Goal: Navigation & Orientation: Understand site structure

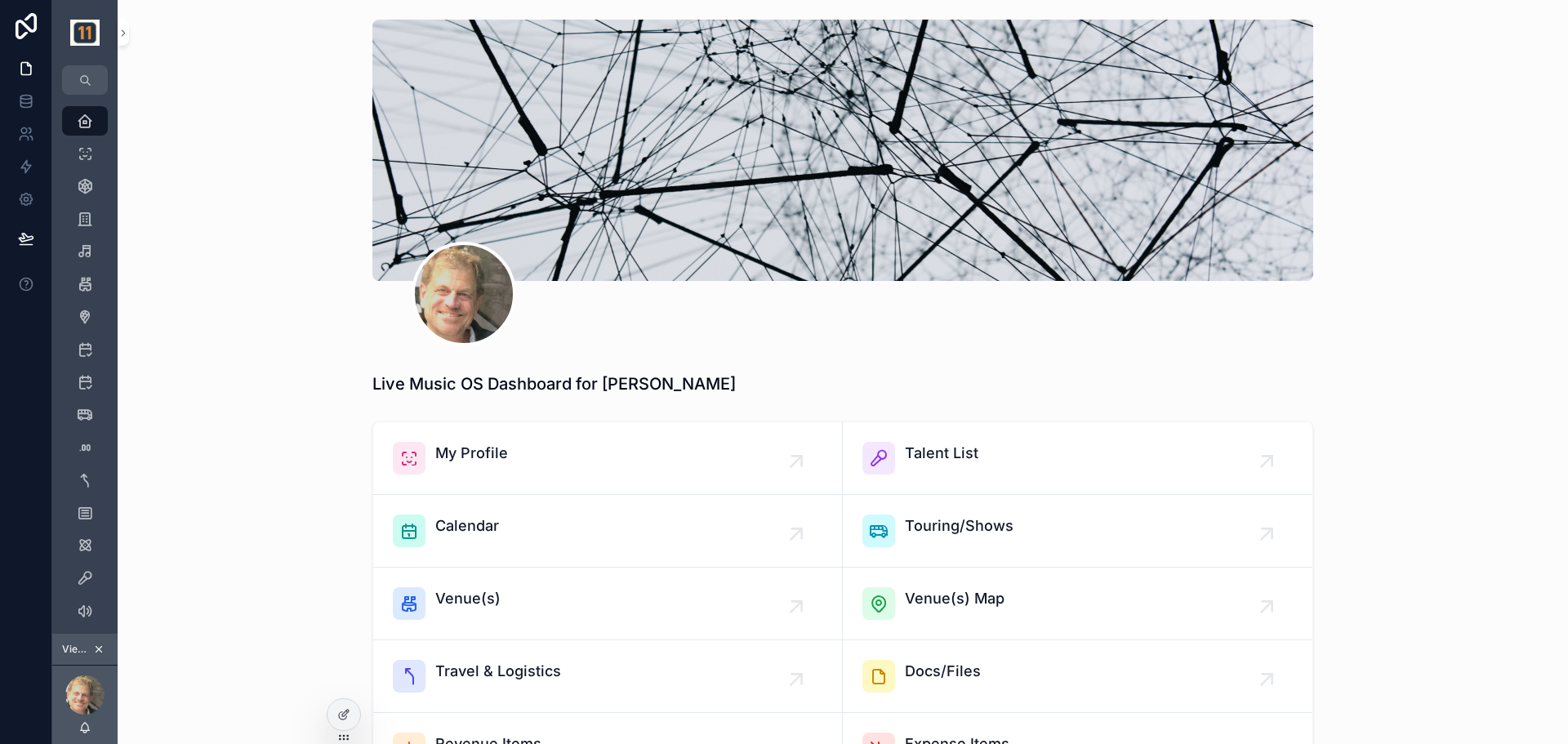
click at [100, 646] on icon "scrollable content" at bounding box center [98, 649] width 11 height 11
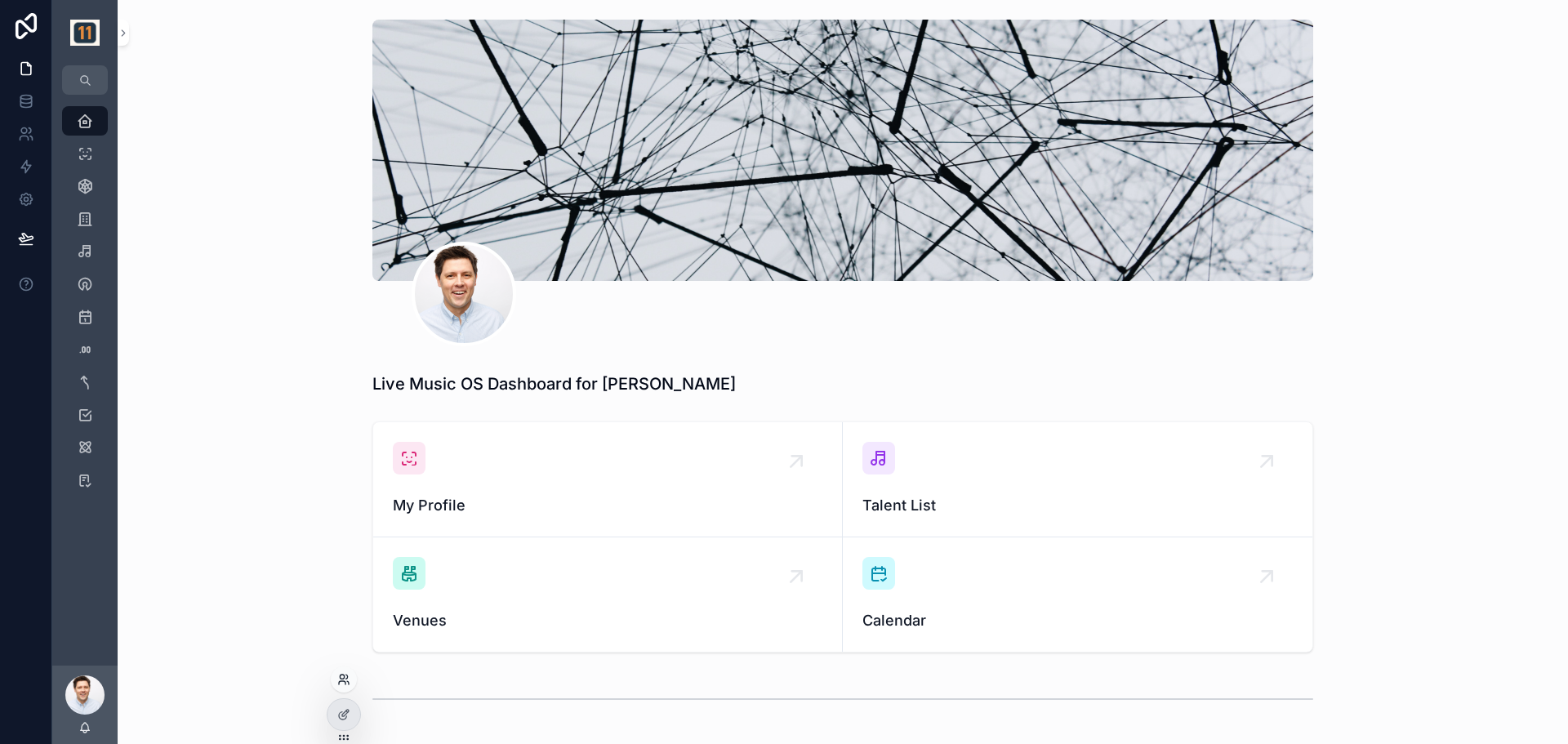
click at [341, 682] on icon at bounding box center [344, 680] width 13 height 13
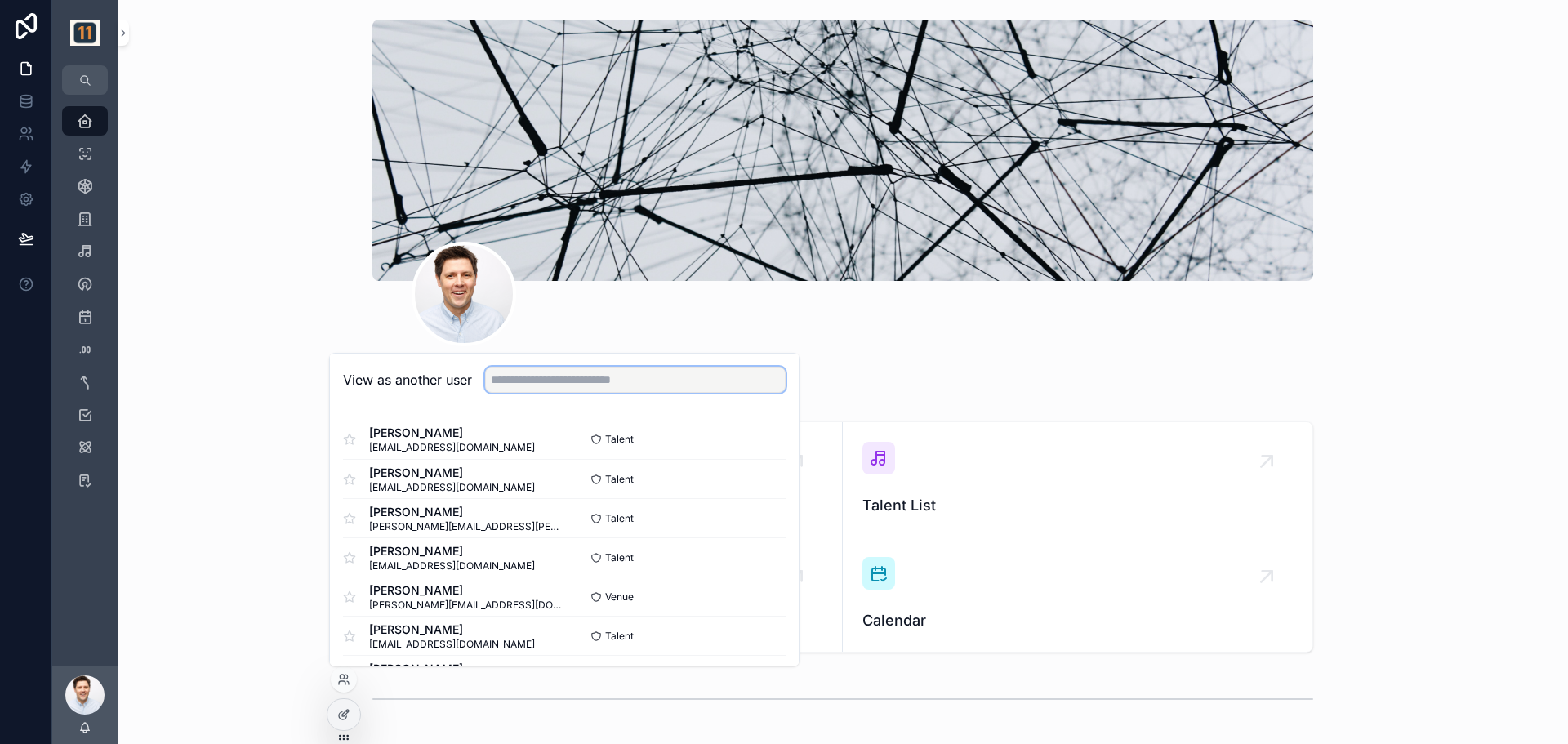
click at [562, 387] on input "text" at bounding box center [636, 380] width 301 height 26
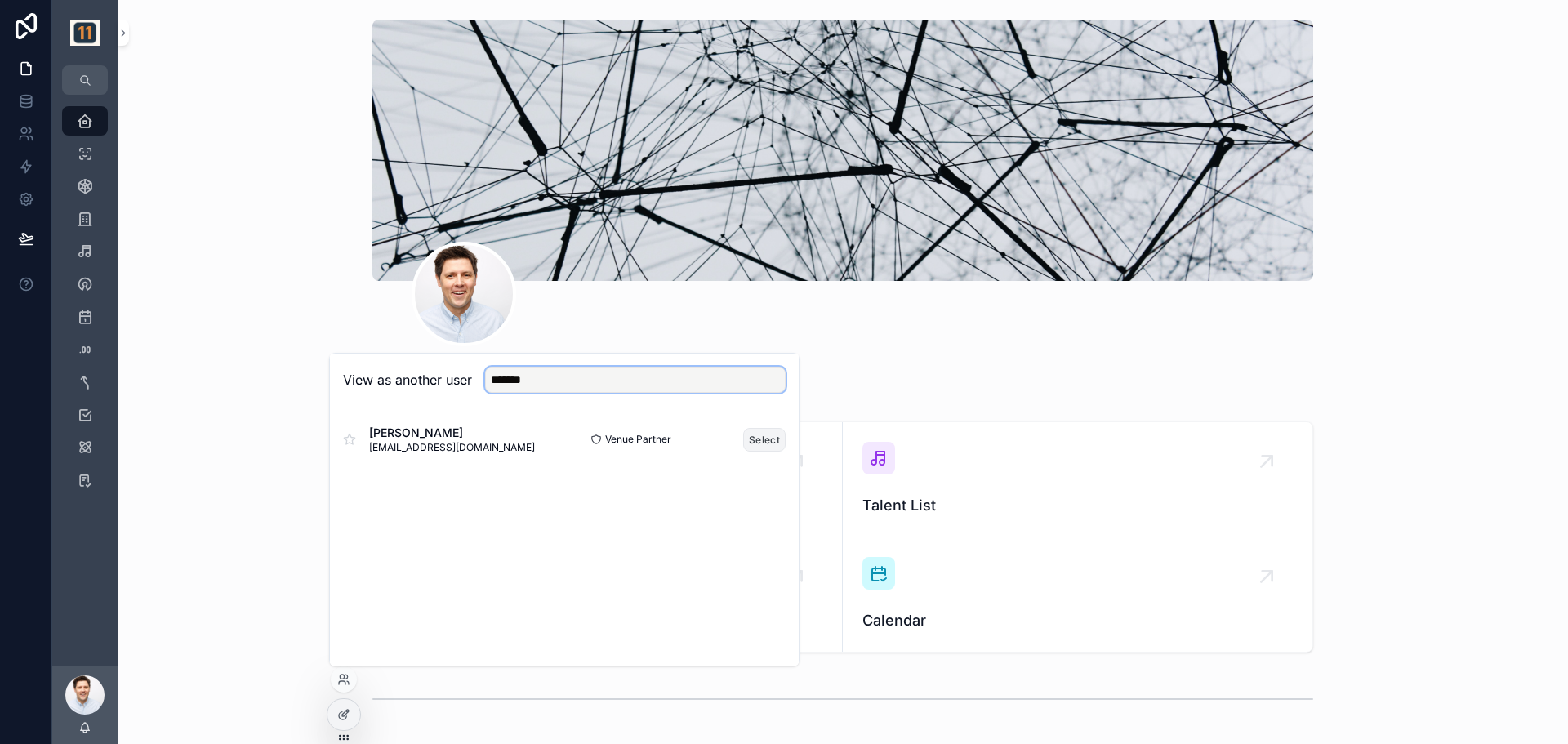
type input "*******"
click at [775, 439] on button "Select" at bounding box center [764, 440] width 43 height 24
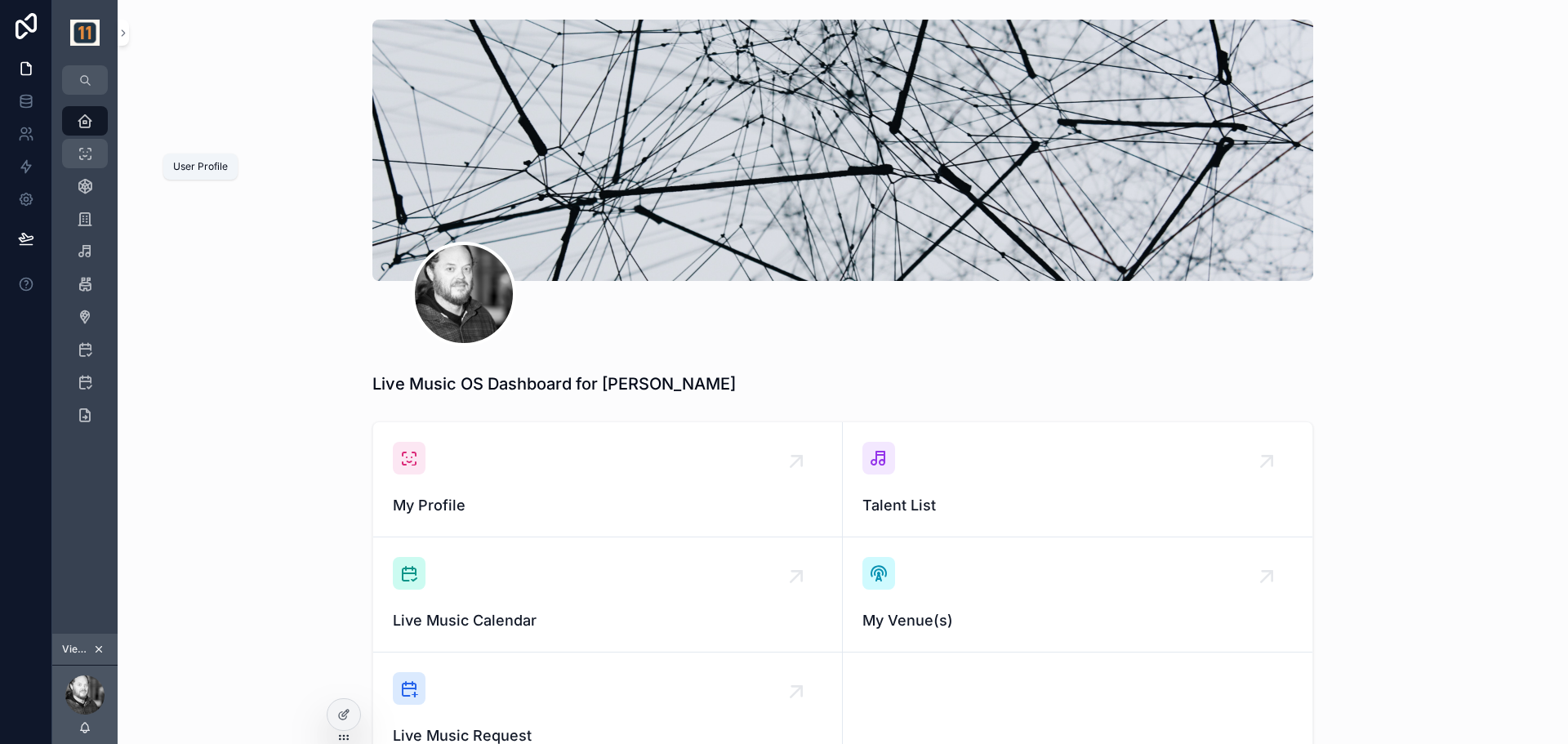
click at [87, 150] on icon "scrollable content" at bounding box center [84, 153] width 16 height 16
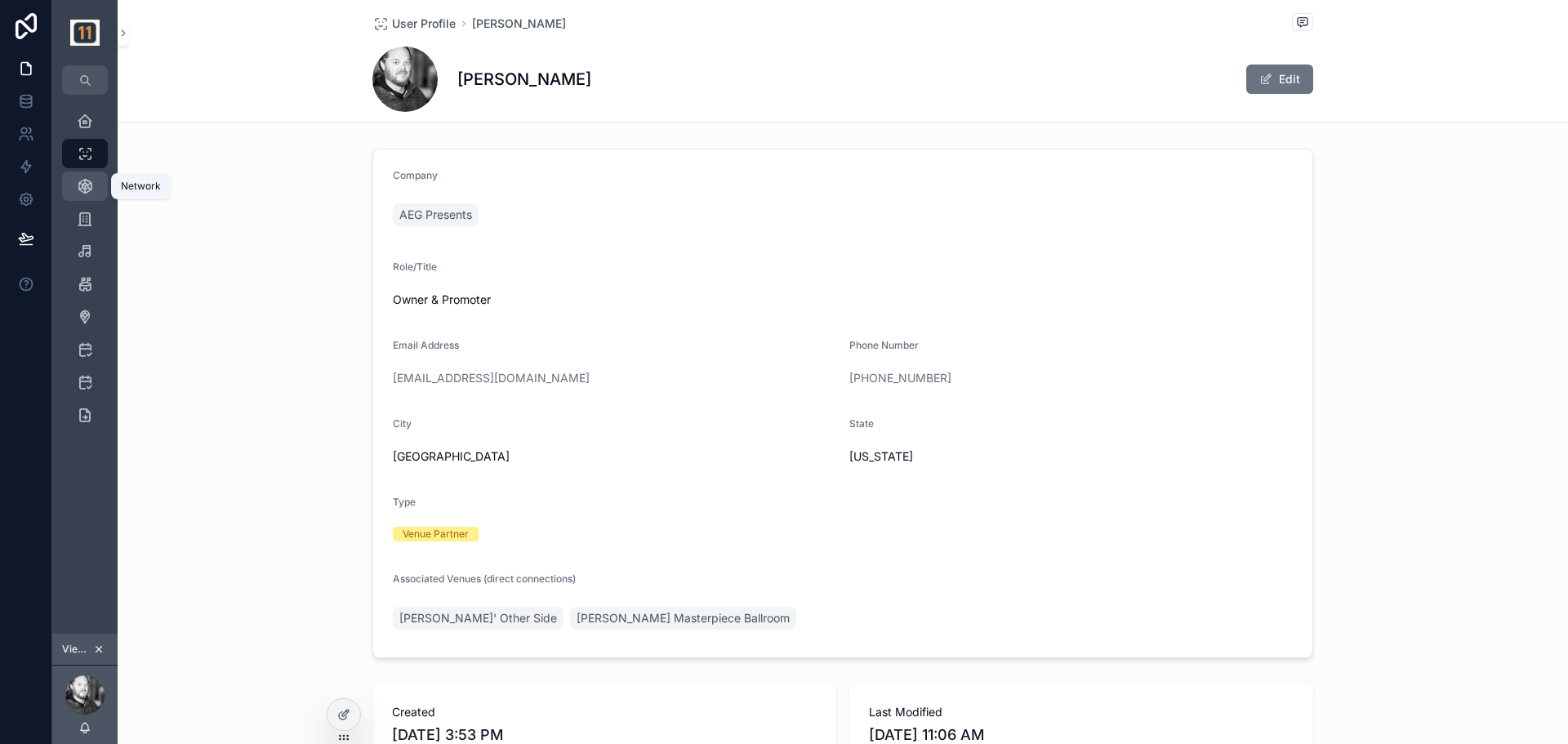
click at [86, 187] on icon "scrollable content" at bounding box center [84, 185] width 16 height 16
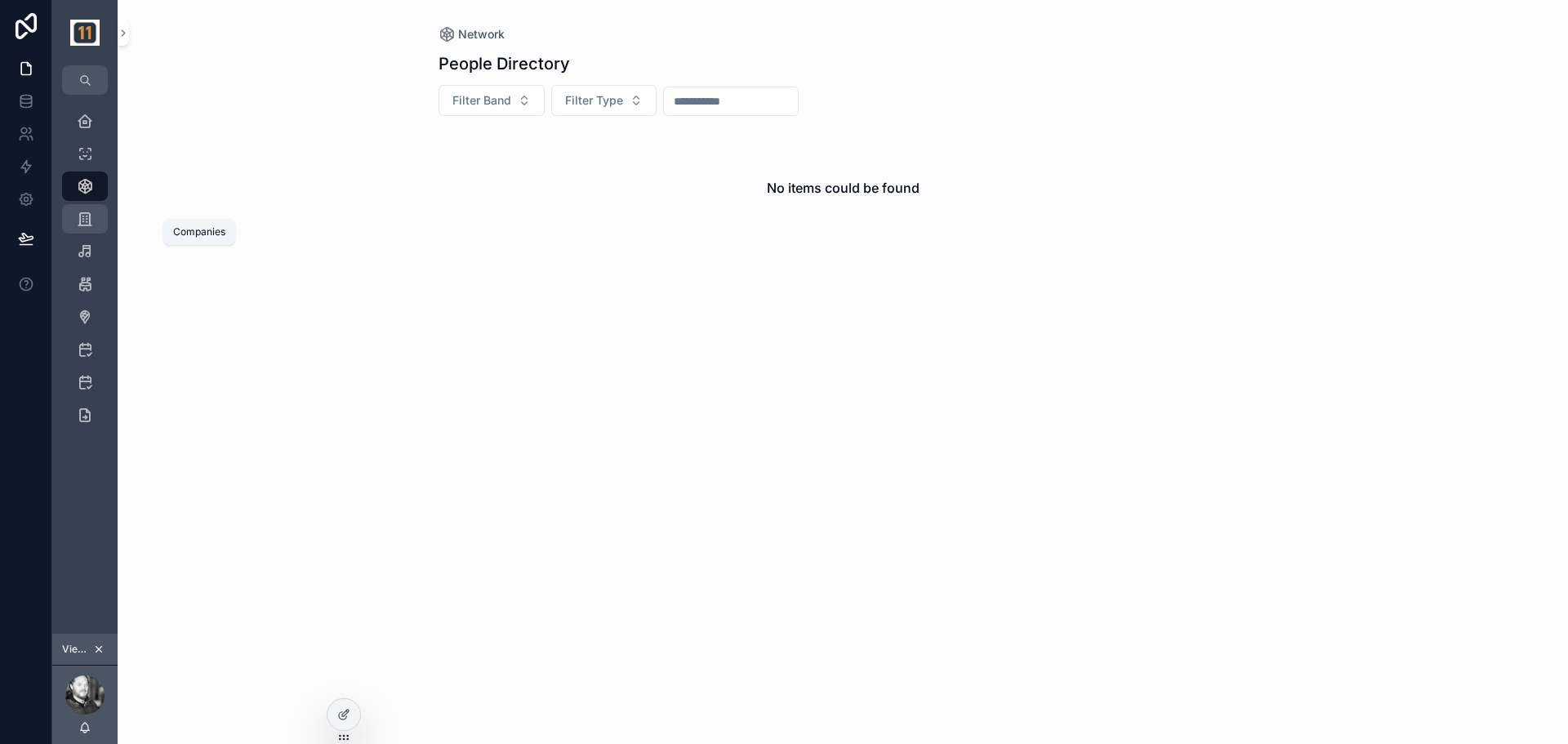
click at [88, 222] on icon "scrollable content" at bounding box center [84, 218] width 16 height 16
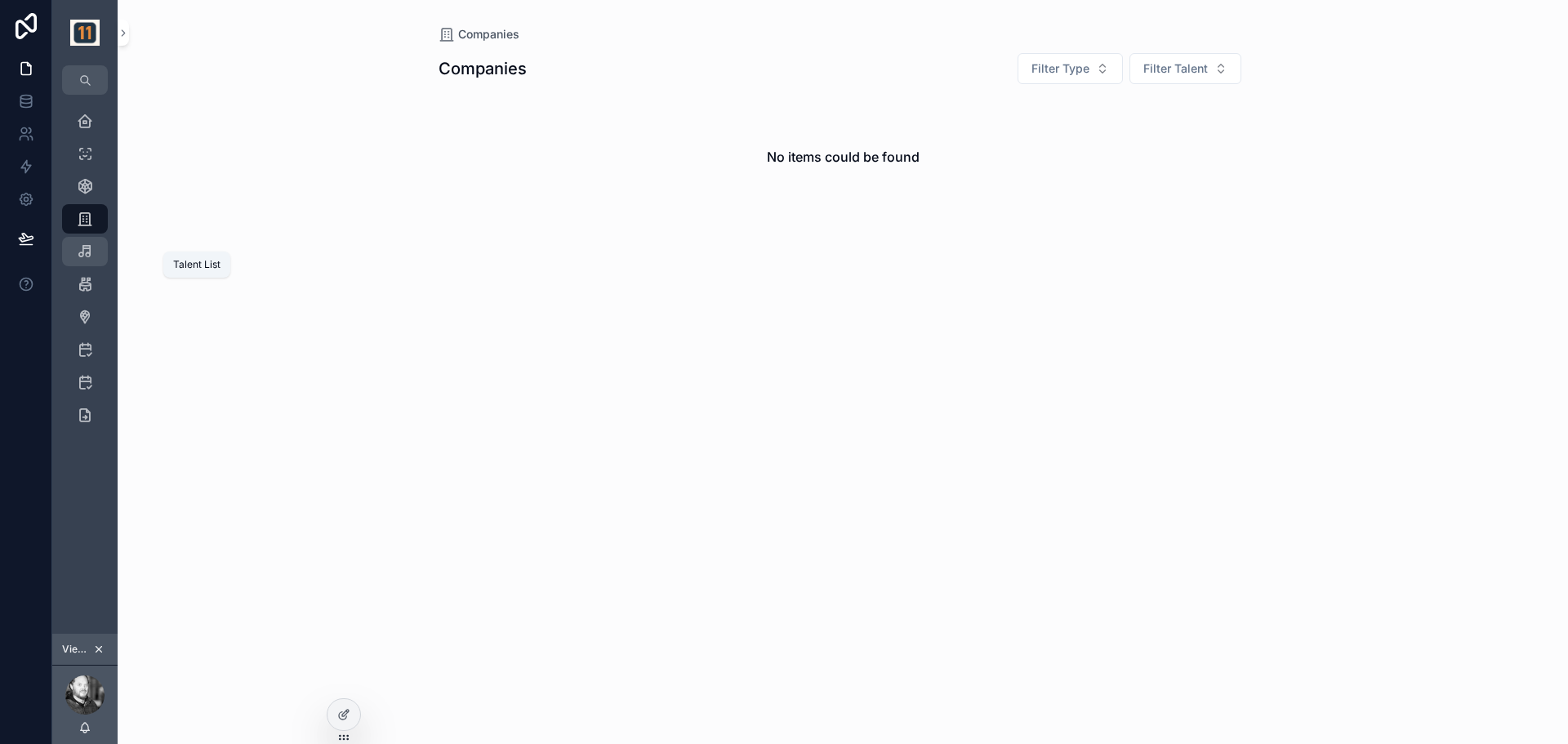
click at [84, 251] on icon "scrollable content" at bounding box center [84, 251] width 16 height 16
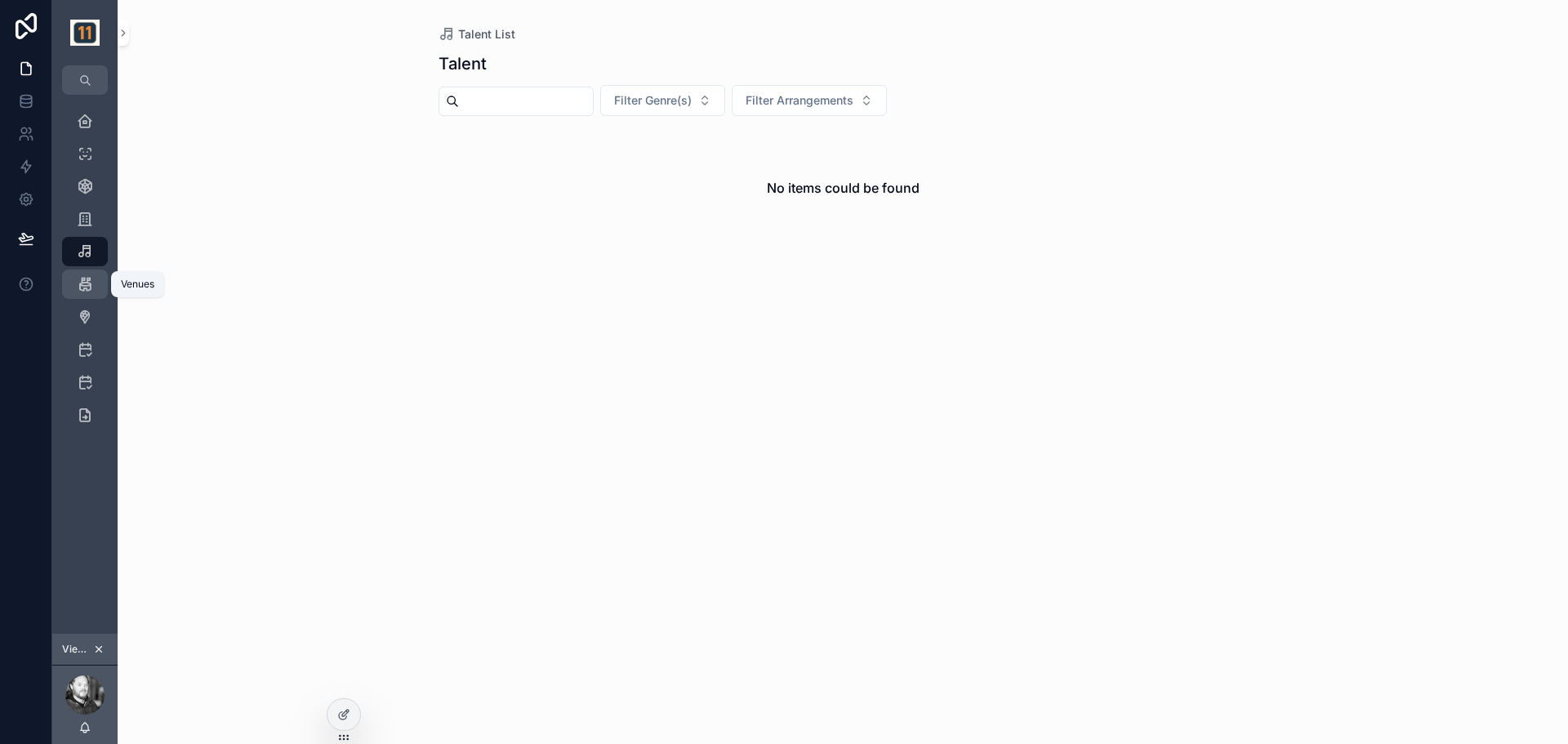
click at [91, 285] on icon "scrollable content" at bounding box center [84, 284] width 16 height 16
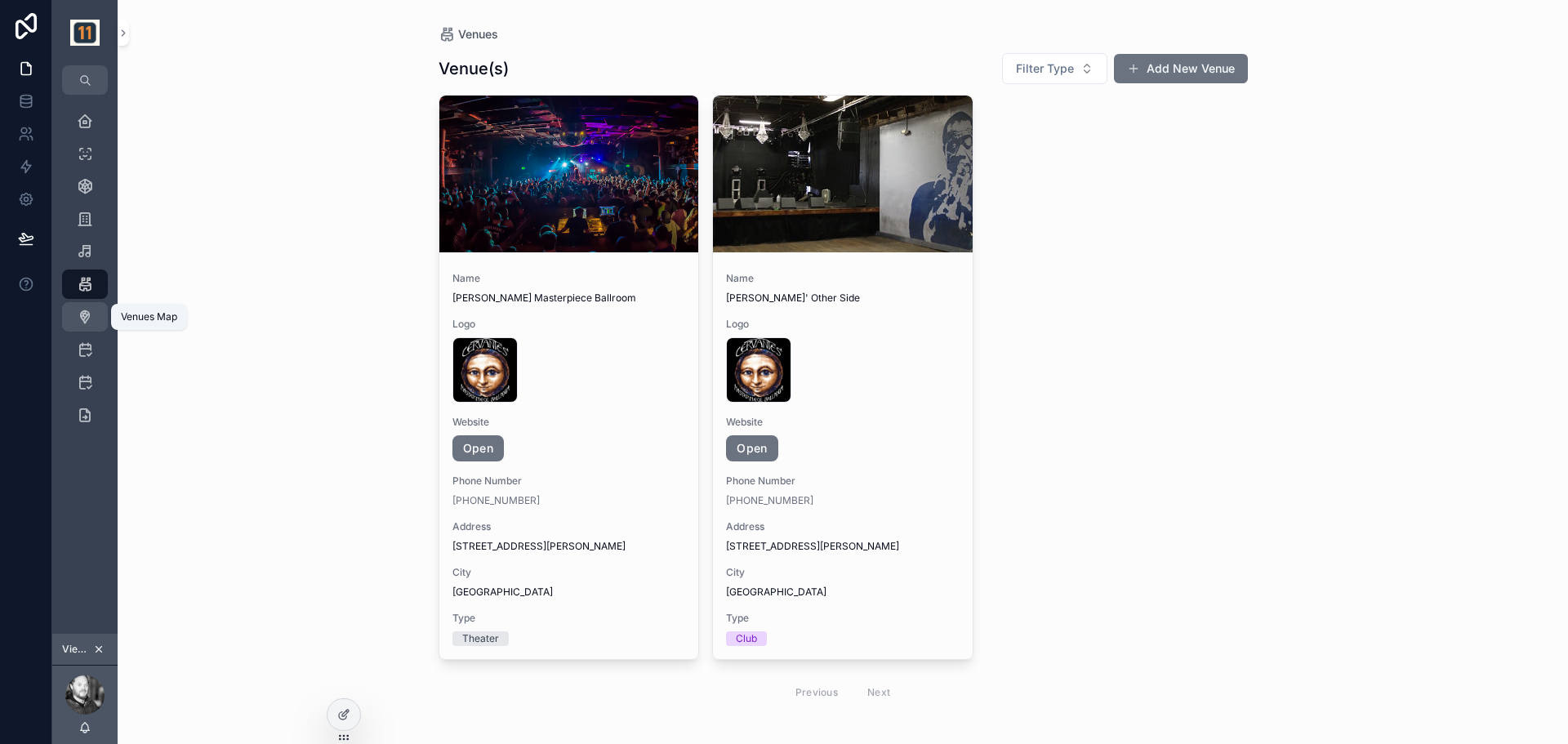
click at [84, 318] on icon "scrollable content" at bounding box center [84, 316] width 16 height 16
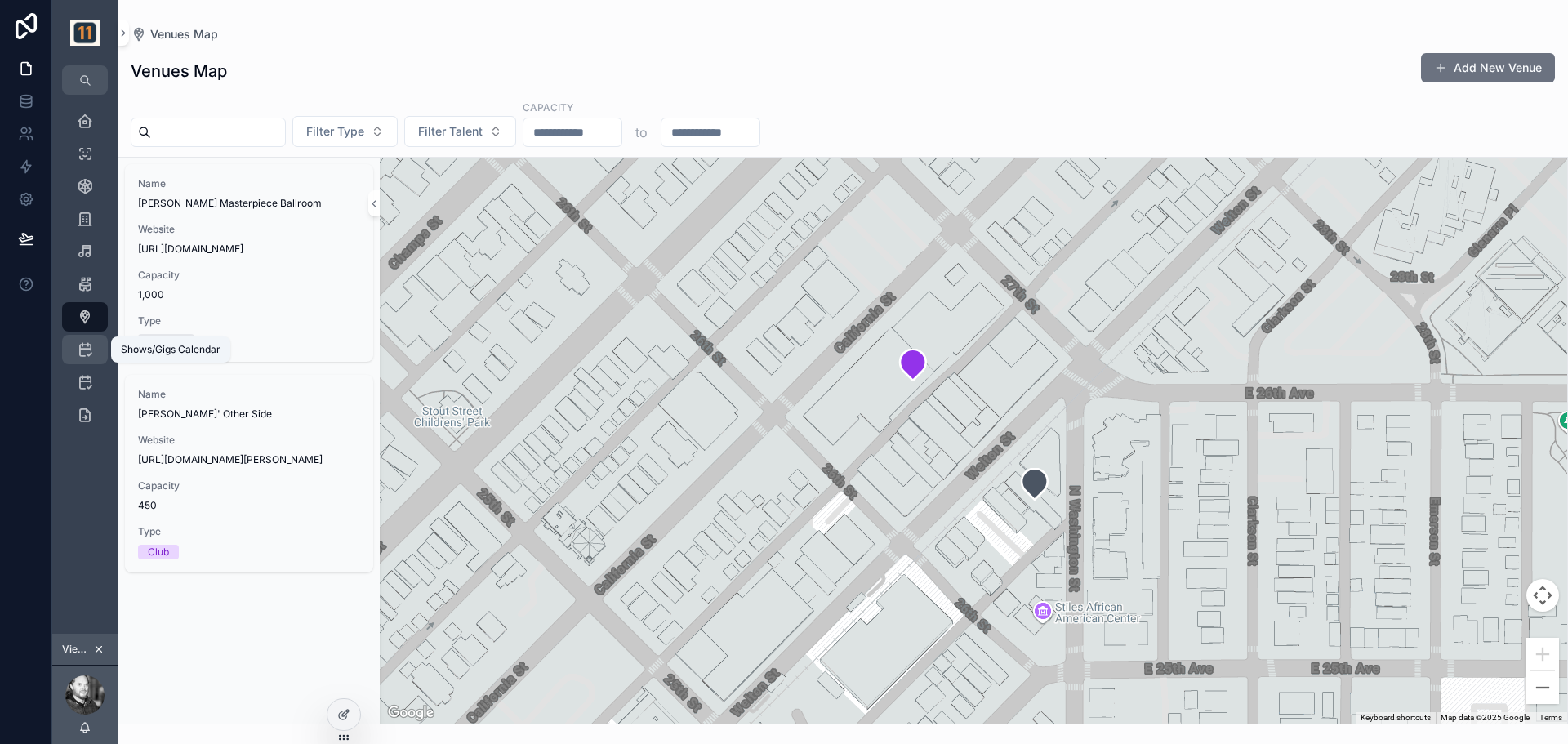
click at [81, 350] on icon "scrollable content" at bounding box center [84, 349] width 16 height 16
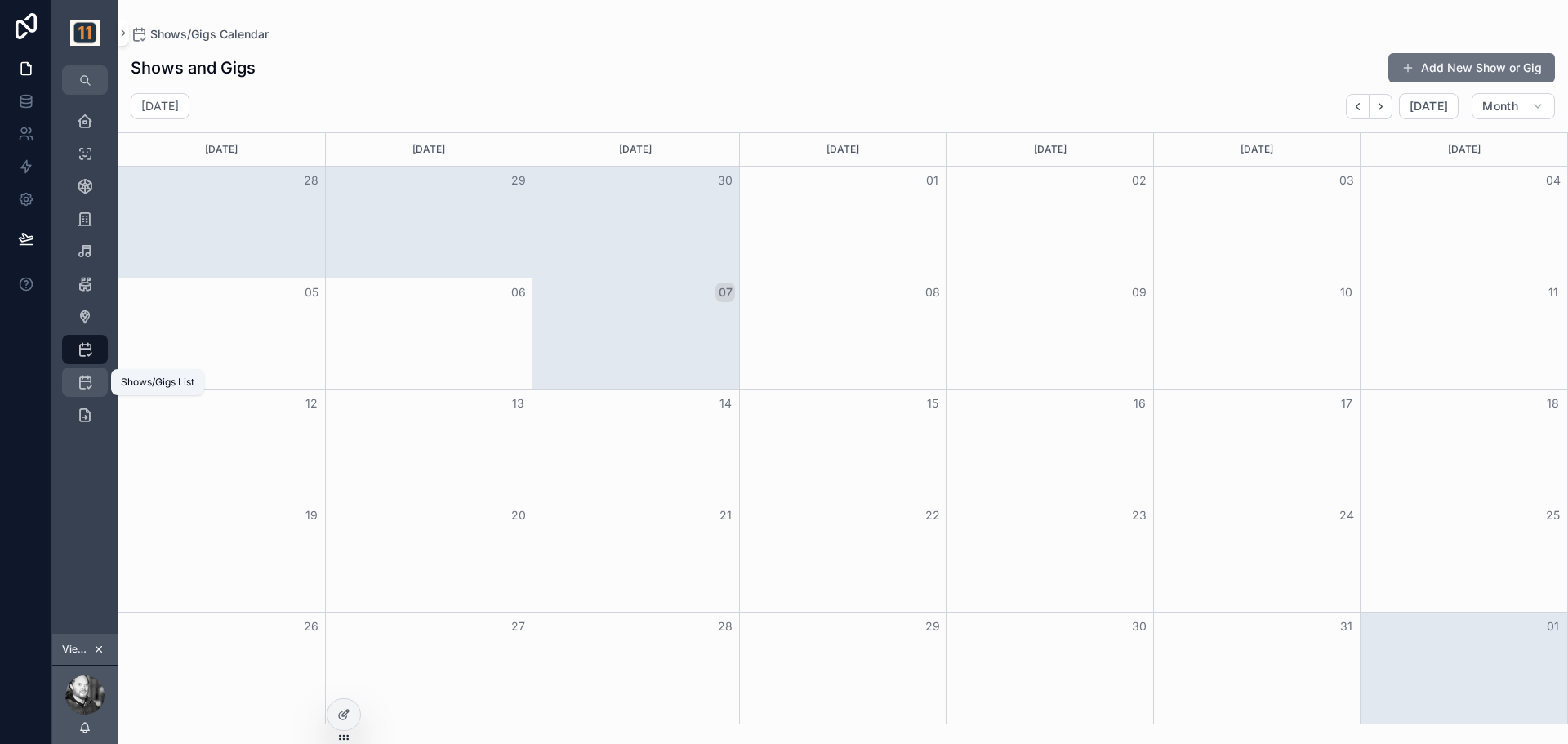
click at [85, 382] on icon "scrollable content" at bounding box center [84, 382] width 16 height 16
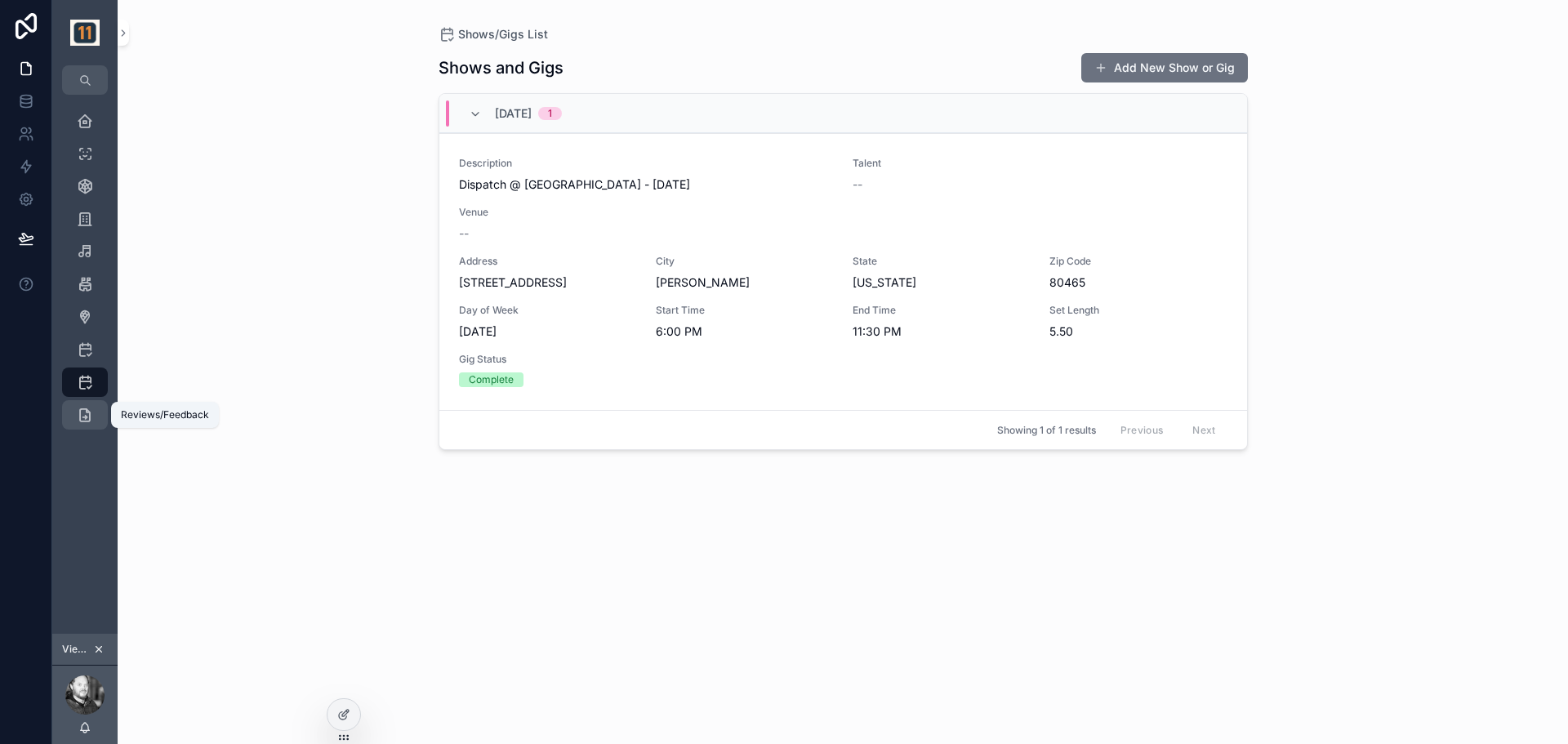
click at [83, 410] on icon "scrollable content" at bounding box center [84, 414] width 16 height 16
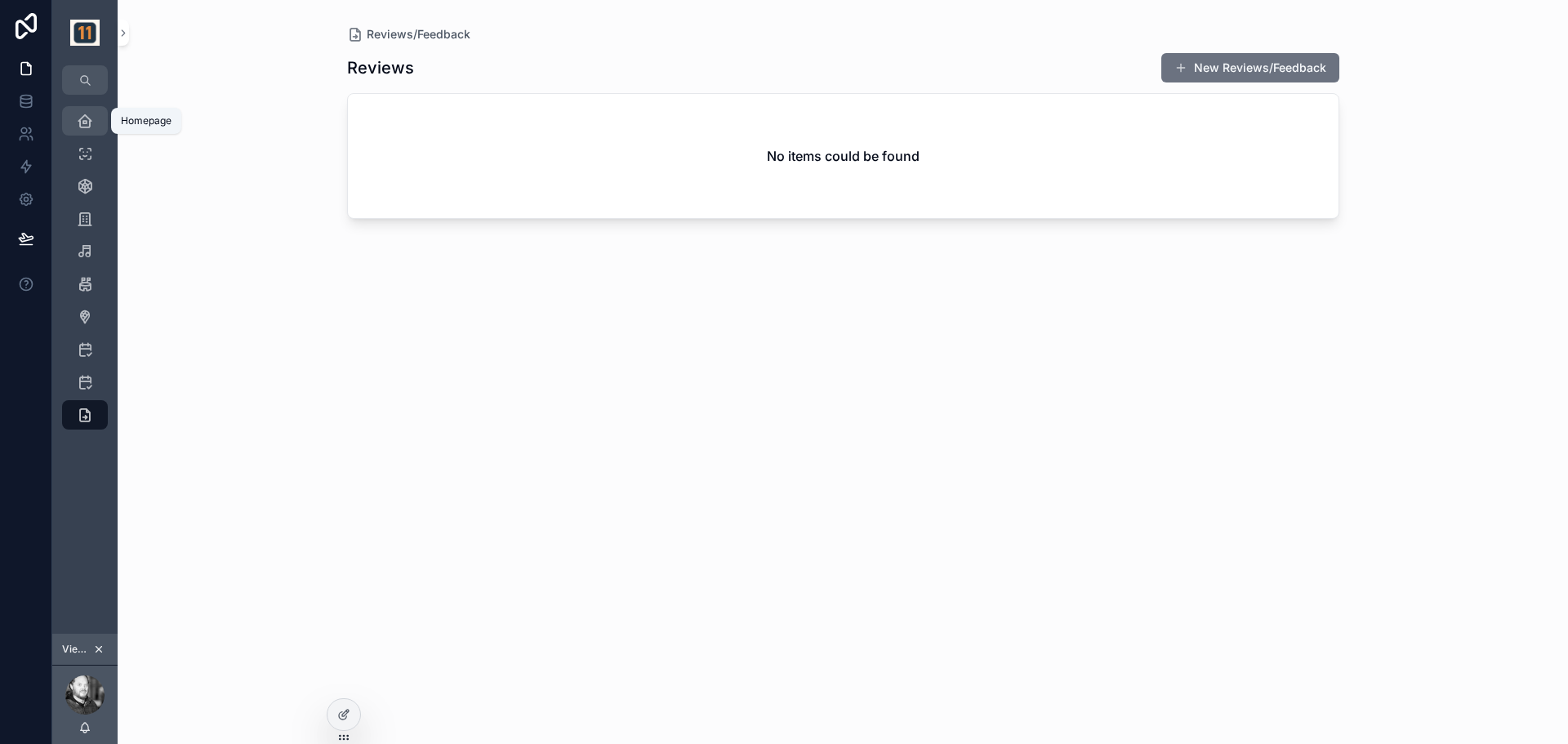
click at [88, 117] on icon "scrollable content" at bounding box center [84, 120] width 16 height 16
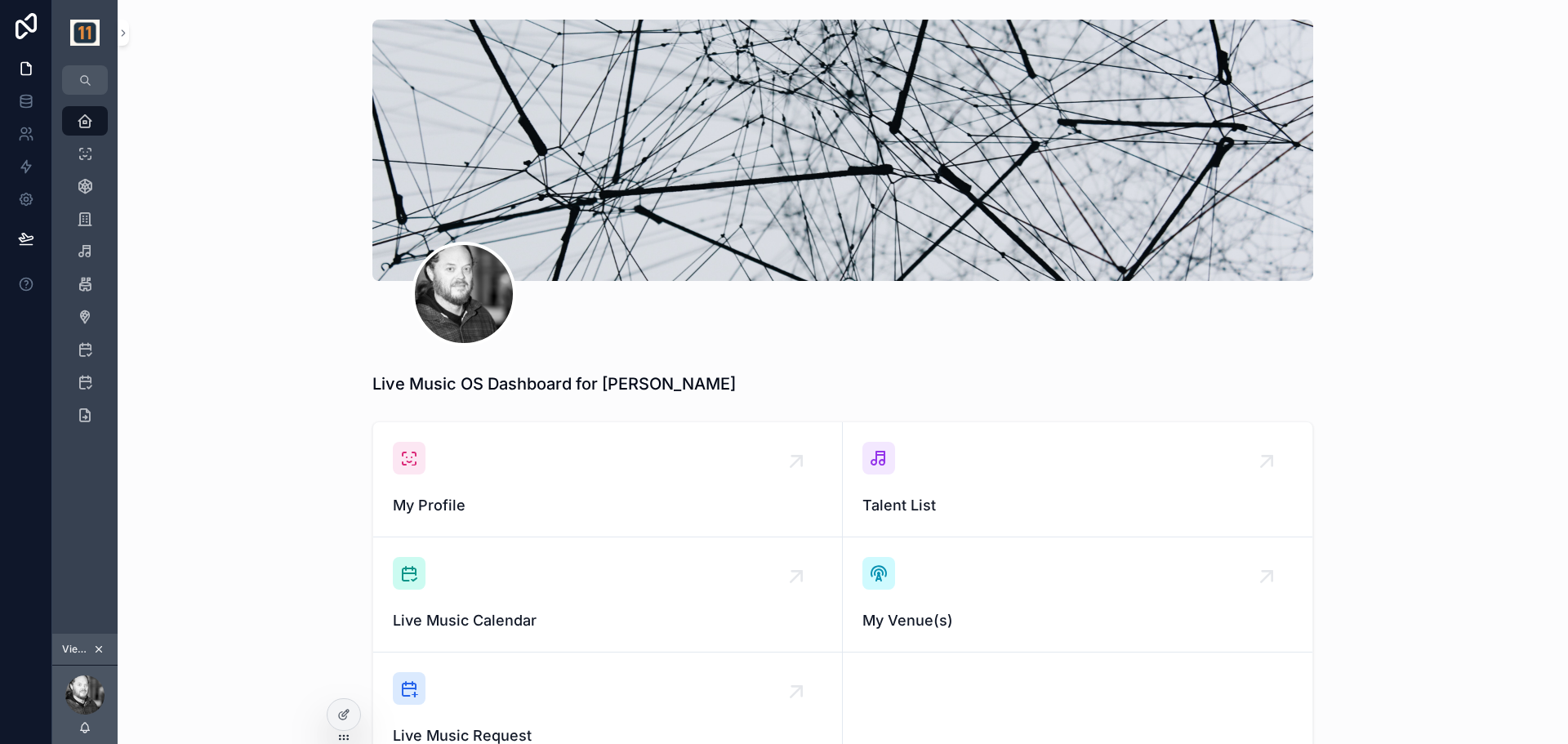
click at [99, 645] on icon "scrollable content" at bounding box center [98, 649] width 11 height 11
